Goal: Information Seeking & Learning: Learn about a topic

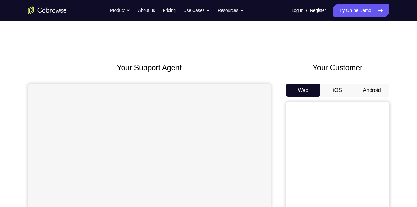
click at [370, 89] on button "Android" at bounding box center [372, 90] width 35 height 13
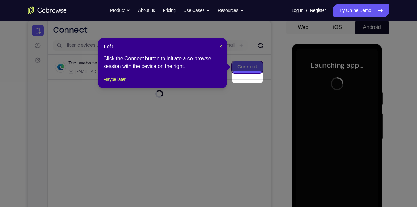
scroll to position [53, 0]
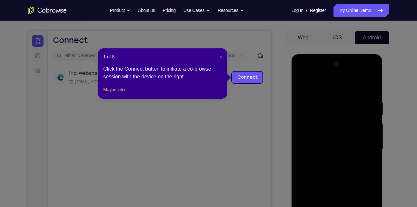
click at [220, 55] on span "×" at bounding box center [220, 56] width 3 height 5
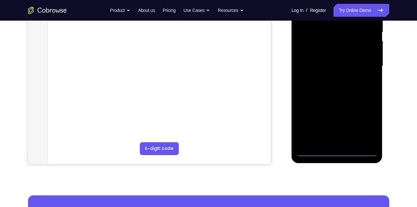
scroll to position [136, 0]
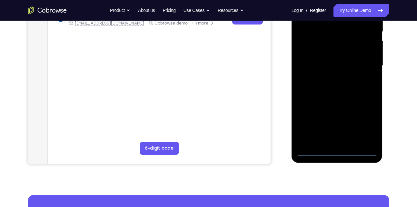
click at [337, 151] on div at bounding box center [336, 65] width 81 height 181
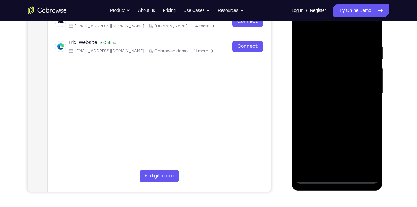
scroll to position [107, 0]
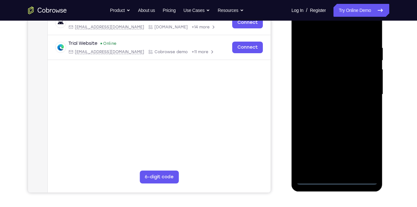
click at [366, 153] on div at bounding box center [336, 94] width 81 height 181
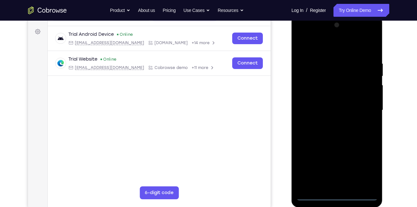
scroll to position [91, 0]
click at [301, 34] on div at bounding box center [336, 110] width 81 height 181
click at [362, 108] on div at bounding box center [336, 110] width 81 height 181
click at [329, 123] on div at bounding box center [336, 110] width 81 height 181
click at [331, 105] on div at bounding box center [336, 110] width 81 height 181
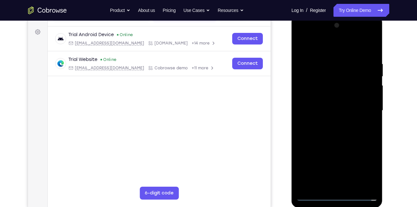
click at [327, 96] on div at bounding box center [336, 110] width 81 height 181
click at [316, 65] on div at bounding box center [336, 110] width 81 height 181
click at [332, 132] on div at bounding box center [336, 110] width 81 height 181
click at [366, 48] on div at bounding box center [336, 110] width 81 height 181
click at [331, 61] on div at bounding box center [336, 110] width 81 height 181
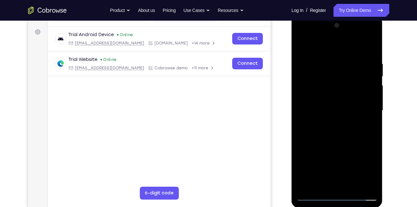
click at [370, 53] on div at bounding box center [336, 110] width 81 height 181
click at [326, 62] on div at bounding box center [336, 110] width 81 height 181
click at [369, 124] on div at bounding box center [336, 110] width 81 height 181
click at [370, 45] on div at bounding box center [336, 110] width 81 height 181
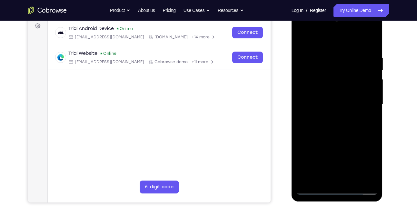
scroll to position [98, 0]
click at [373, 120] on div at bounding box center [336, 104] width 81 height 181
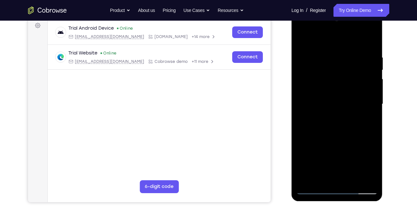
click at [373, 120] on div at bounding box center [336, 104] width 81 height 181
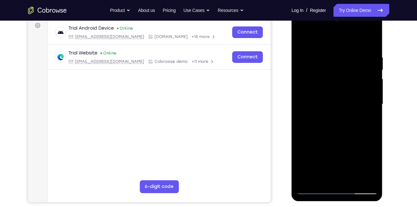
click at [373, 120] on div at bounding box center [336, 104] width 81 height 181
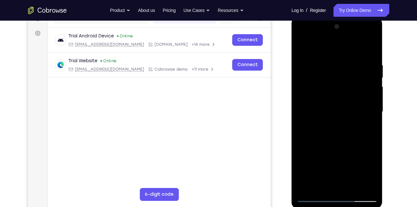
scroll to position [90, 0]
click at [373, 126] on div at bounding box center [336, 112] width 81 height 181
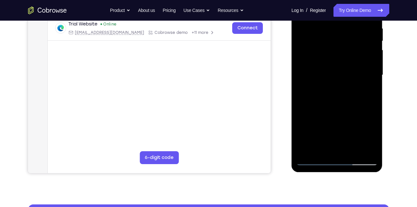
scroll to position [127, 0]
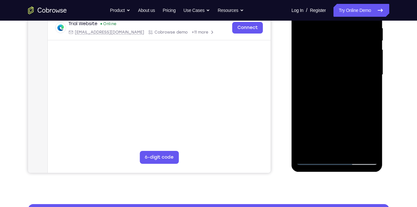
click at [302, 134] on div at bounding box center [336, 75] width 81 height 181
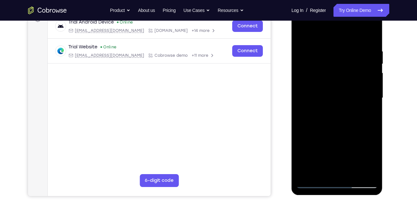
scroll to position [102, 0]
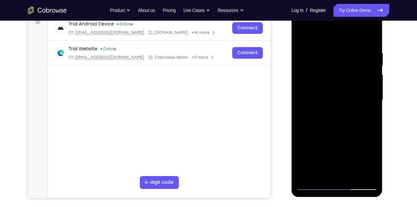
click at [302, 114] on div at bounding box center [336, 100] width 81 height 181
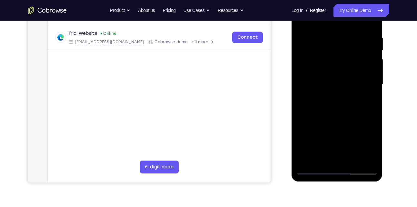
drag, startPoint x: 325, startPoint y: 147, endPoint x: 344, endPoint y: 97, distance: 53.4
click at [344, 97] on div at bounding box center [336, 84] width 81 height 181
drag, startPoint x: 351, startPoint y: 127, endPoint x: 359, endPoint y: 61, distance: 66.0
click at [359, 61] on div at bounding box center [336, 84] width 81 height 181
drag, startPoint x: 356, startPoint y: 139, endPoint x: 364, endPoint y: 73, distance: 66.9
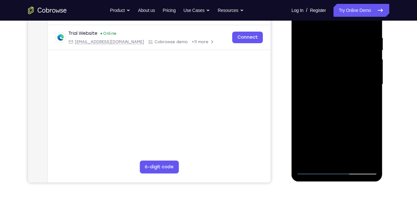
click at [364, 73] on div at bounding box center [336, 84] width 81 height 181
drag, startPoint x: 347, startPoint y: 136, endPoint x: 371, endPoint y: 69, distance: 72.1
click at [371, 69] on div at bounding box center [336, 84] width 81 height 181
click at [352, 160] on div at bounding box center [336, 84] width 81 height 181
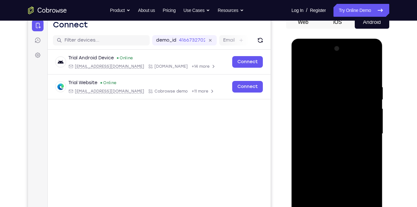
scroll to position [67, 0]
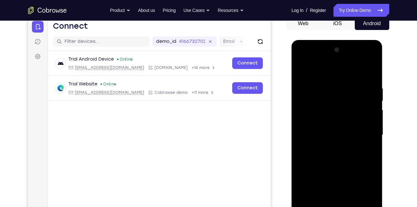
click at [341, 168] on div at bounding box center [336, 135] width 81 height 181
click at [331, 132] on div at bounding box center [336, 135] width 81 height 181
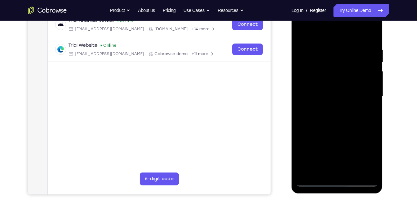
scroll to position [106, 0]
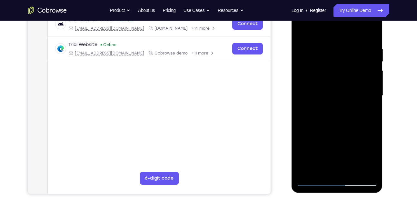
click at [316, 166] on div at bounding box center [336, 95] width 81 height 181
click at [368, 112] on div at bounding box center [336, 95] width 81 height 181
click at [329, 112] on div at bounding box center [336, 95] width 81 height 181
click at [372, 159] on div at bounding box center [336, 95] width 81 height 181
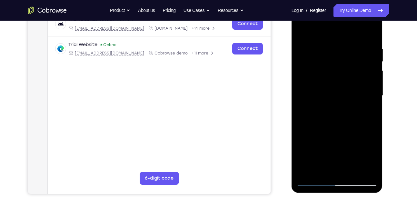
click at [372, 159] on div at bounding box center [336, 95] width 81 height 181
drag, startPoint x: 325, startPoint y: 113, endPoint x: 344, endPoint y: 113, distance: 18.7
click at [344, 113] on div at bounding box center [336, 95] width 81 height 181
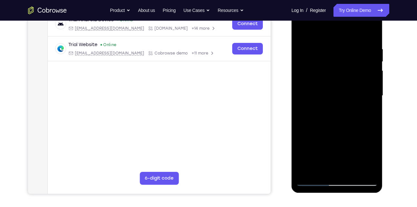
click at [373, 160] on div at bounding box center [336, 95] width 81 height 181
click at [370, 160] on div at bounding box center [336, 95] width 81 height 181
click at [371, 160] on div at bounding box center [336, 95] width 81 height 181
click at [369, 112] on div at bounding box center [336, 95] width 81 height 181
click at [323, 113] on div at bounding box center [336, 95] width 81 height 181
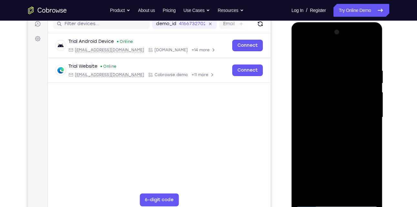
scroll to position [86, 0]
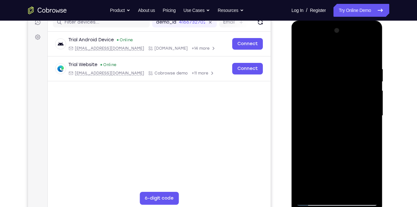
click at [320, 81] on div at bounding box center [336, 115] width 81 height 181
click at [320, 145] on div at bounding box center [336, 115] width 81 height 181
click at [319, 148] on div at bounding box center [336, 115] width 81 height 181
click at [325, 146] on div at bounding box center [336, 115] width 81 height 181
click at [366, 131] on div at bounding box center [336, 115] width 81 height 181
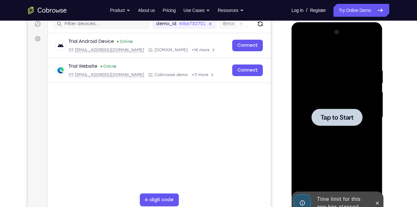
scroll to position [84, 0]
